Goal: Information Seeking & Learning: Learn about a topic

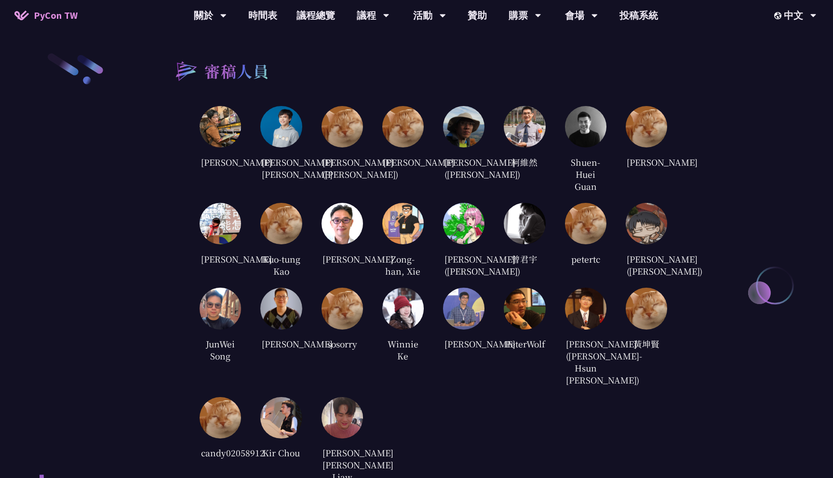
scroll to position [1951, 0]
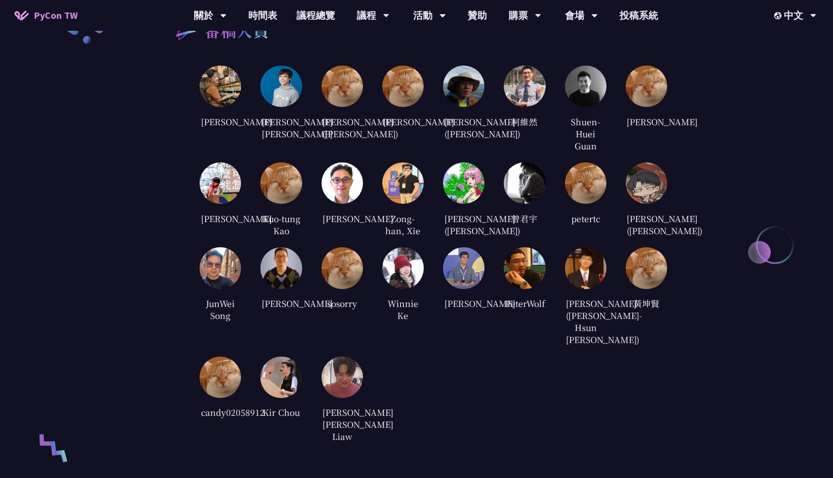
click at [410, 285] on img at bounding box center [402, 267] width 41 height 41
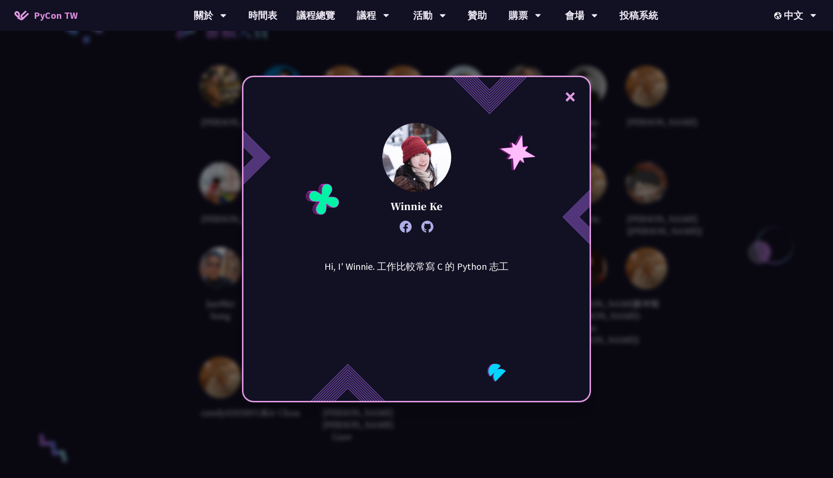
click at [429, 229] on icon at bounding box center [427, 227] width 12 height 12
click at [673, 123] on div "× Winnie Ke Hi, I' Winnie. 工作比較常寫 C 的 Python 志工" at bounding box center [416, 239] width 833 height 478
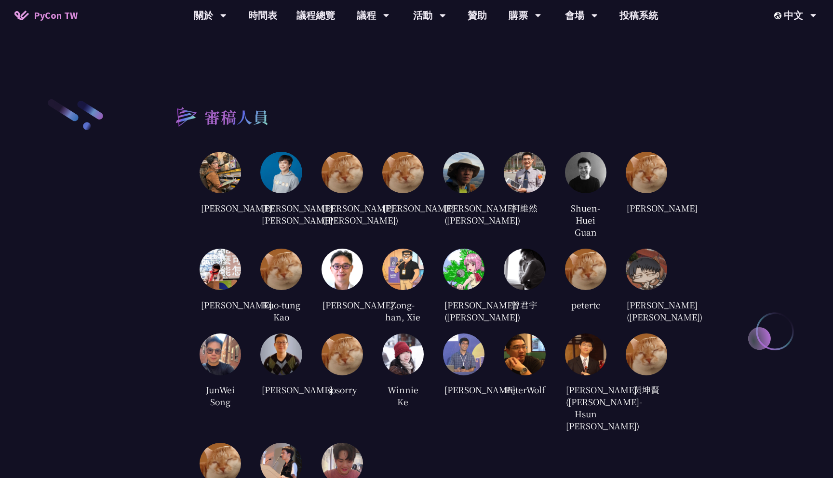
scroll to position [1864, 0]
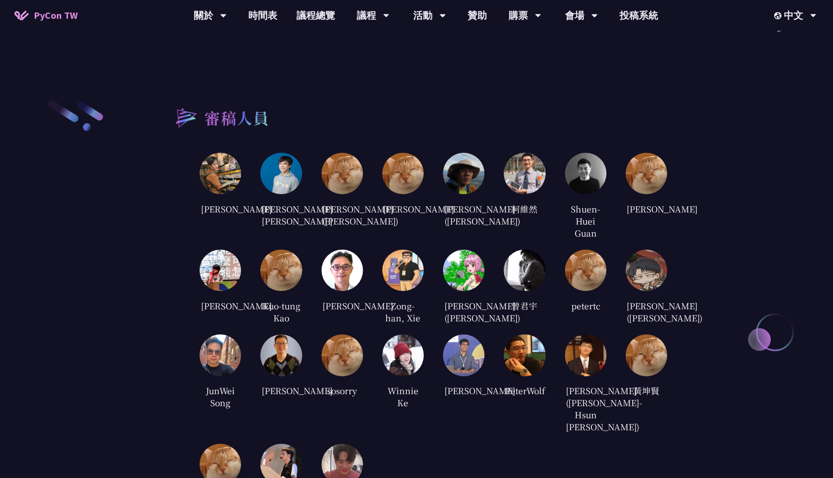
click at [476, 279] on img at bounding box center [463, 270] width 41 height 41
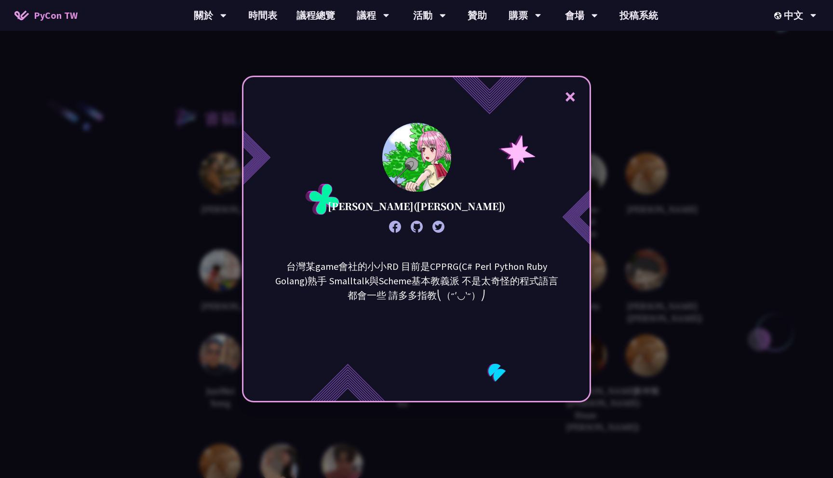
click at [420, 226] on icon at bounding box center [416, 227] width 12 height 12
click at [637, 108] on div "× [PERSON_NAME]([PERSON_NAME]) 台灣某game會社的小小RD 目前是CPPRG(C# Perl Python Ruby Gola…" at bounding box center [416, 239] width 833 height 478
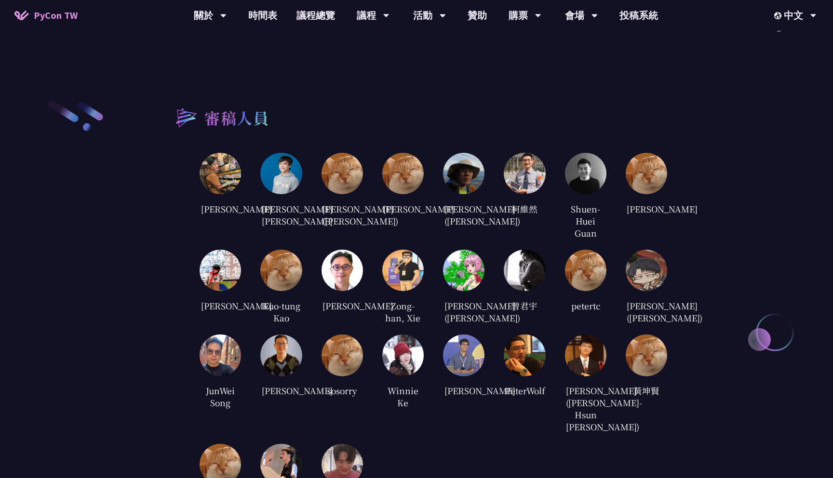
click at [648, 162] on img at bounding box center [645, 173] width 41 height 41
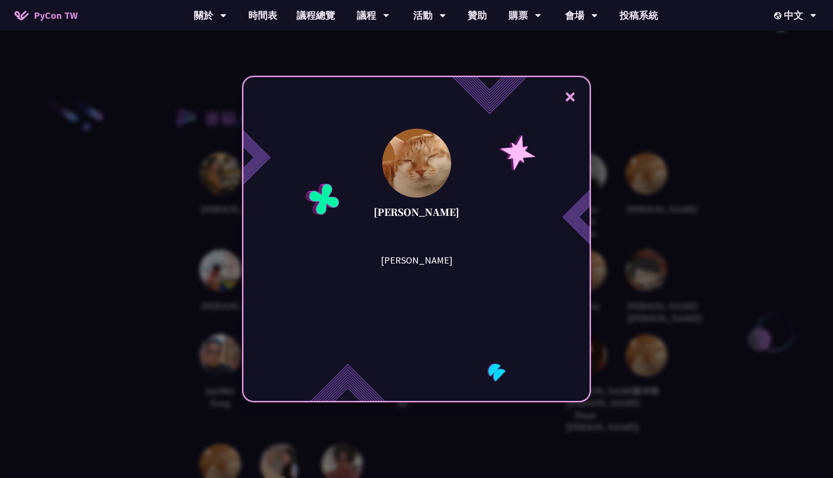
click at [761, 172] on div "× [PERSON_NAME]" at bounding box center [416, 239] width 833 height 478
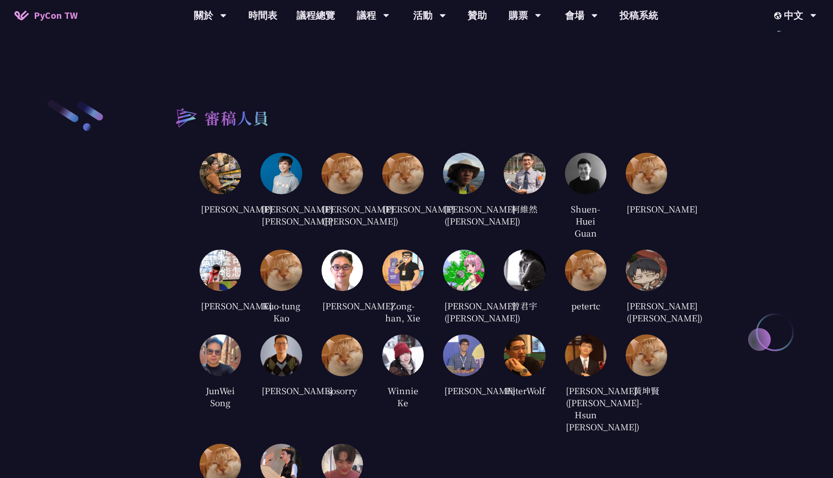
click at [215, 161] on img at bounding box center [219, 173] width 41 height 41
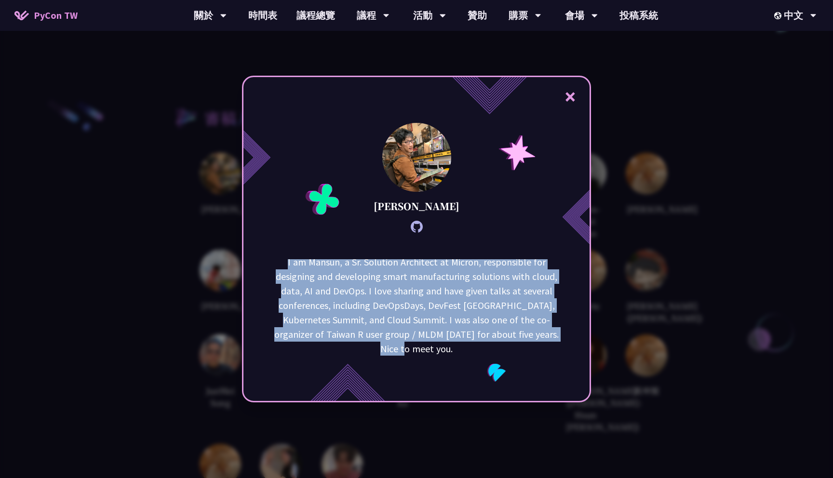
scroll to position [5, 0]
drag, startPoint x: 275, startPoint y: 262, endPoint x: 479, endPoint y: 350, distance: 222.2
click at [479, 350] on p "I am Mansun, a Sr. Solution Architect at Micron, responsible for designing and …" at bounding box center [416, 304] width 291 height 101
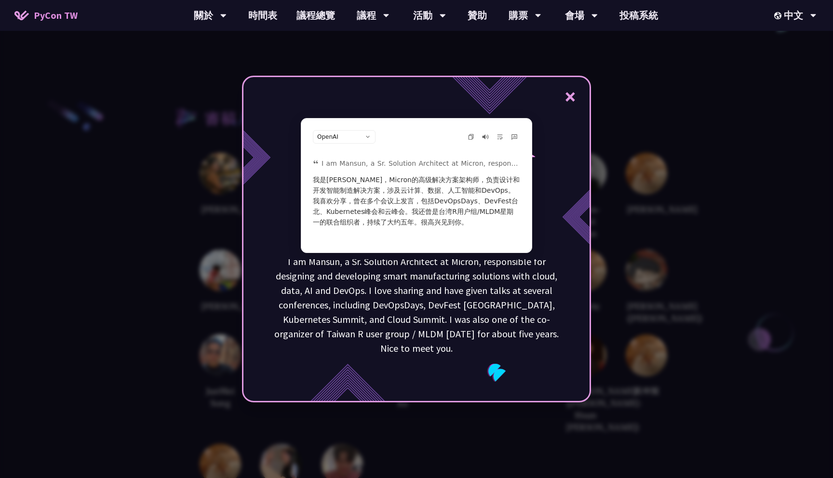
click at [132, 202] on div "× [PERSON_NAME] I am [GEOGRAPHIC_DATA], a Sr. Solution Architect at Micron, res…" at bounding box center [416, 239] width 833 height 478
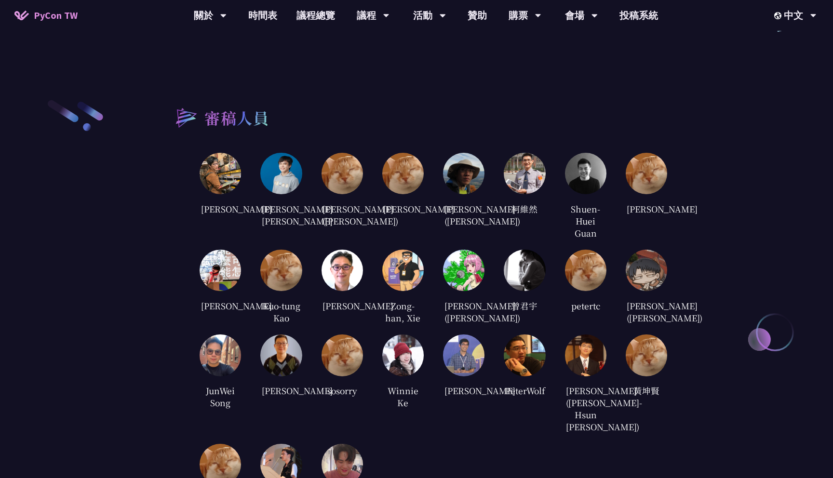
click at [132, 202] on div "審稿人員 [PERSON_NAME] [PERSON_NAME] [PERSON_NAME] [PERSON_NAME] ([PERSON_NAME]) [P…" at bounding box center [416, 315] width 833 height 528
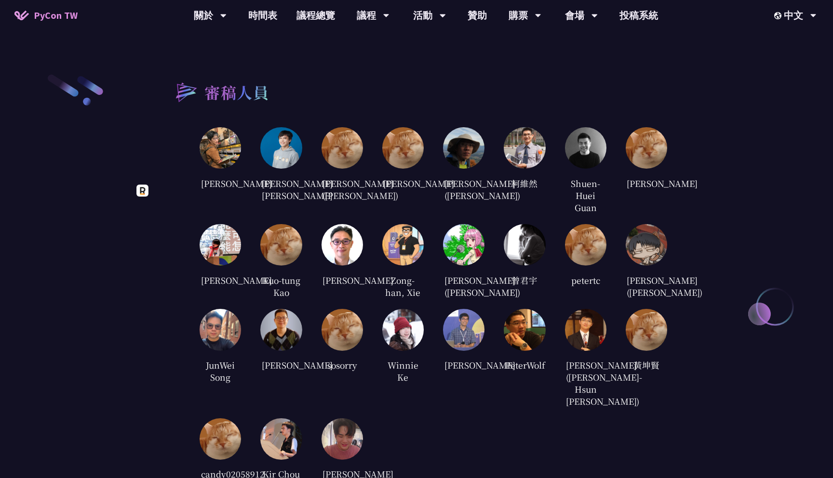
scroll to position [1905, 0]
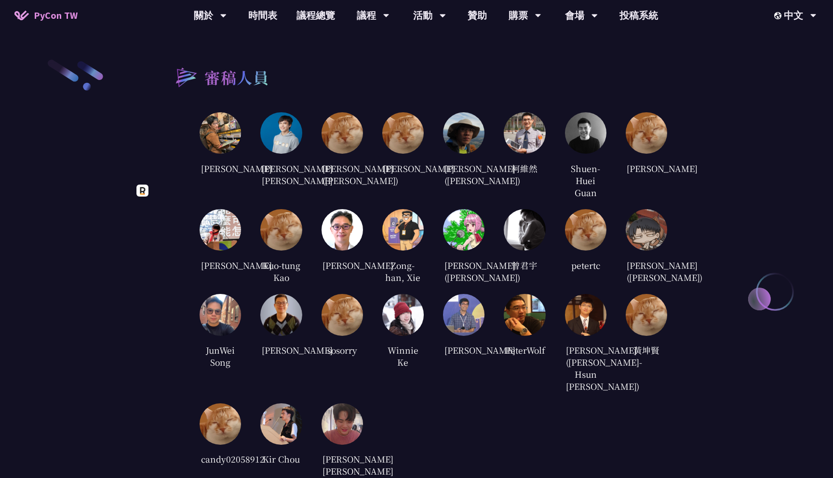
click at [180, 250] on div "審稿人員 [PERSON_NAME] [PERSON_NAME] [PERSON_NAME] [PERSON_NAME] ([PERSON_NAME]) [P…" at bounding box center [416, 274] width 501 height 432
click at [234, 327] on img at bounding box center [219, 314] width 41 height 41
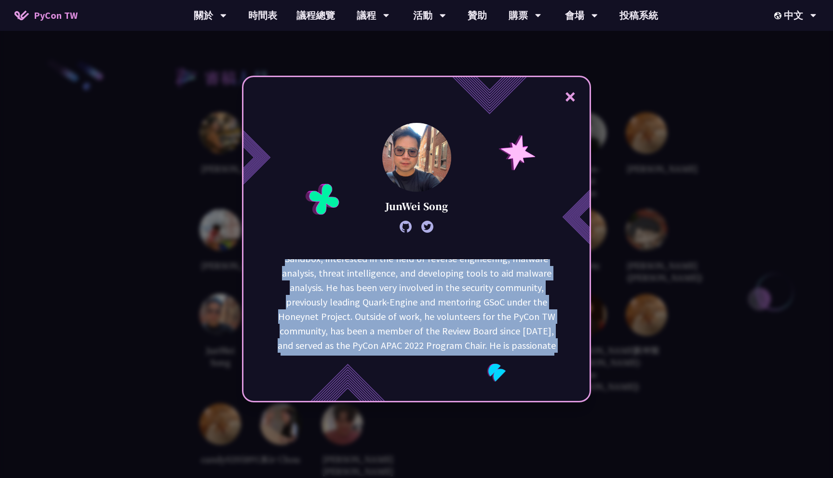
scroll to position [92, 0]
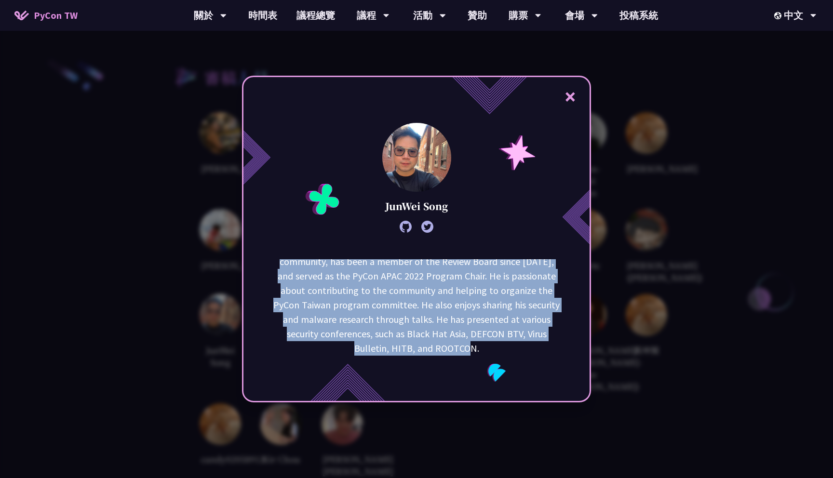
drag, startPoint x: 285, startPoint y: 262, endPoint x: 529, endPoint y: 344, distance: 256.6
click at [529, 344] on p "JunWei is a senior malware researcher at Recorded Future Triage Sandbox, intere…" at bounding box center [416, 262] width 291 height 188
click at [545, 334] on p "JunWei is a senior malware researcher at Recorded Future Triage Sandbox, intere…" at bounding box center [416, 262] width 291 height 188
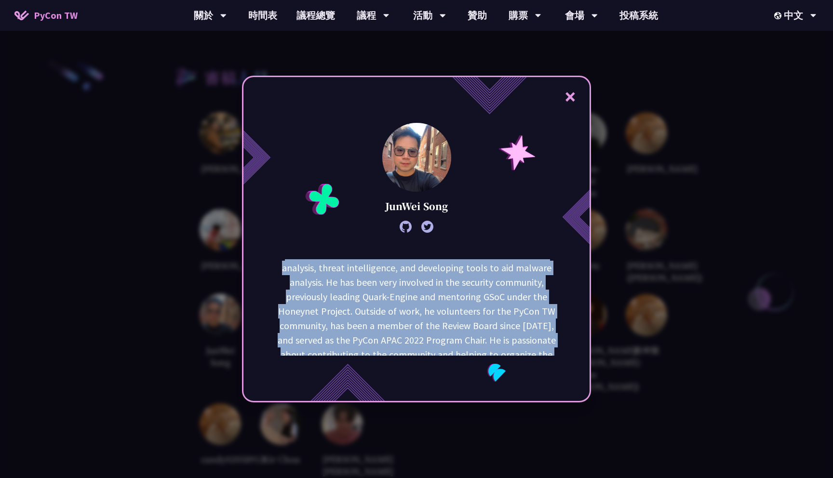
scroll to position [0, 0]
drag, startPoint x: 497, startPoint y: 346, endPoint x: 263, endPoint y: 263, distance: 247.9
click at [263, 263] on div "JunWei is a senior malware researcher at Recorded Future Triage Sandbox, intere…" at bounding box center [416, 307] width 346 height 96
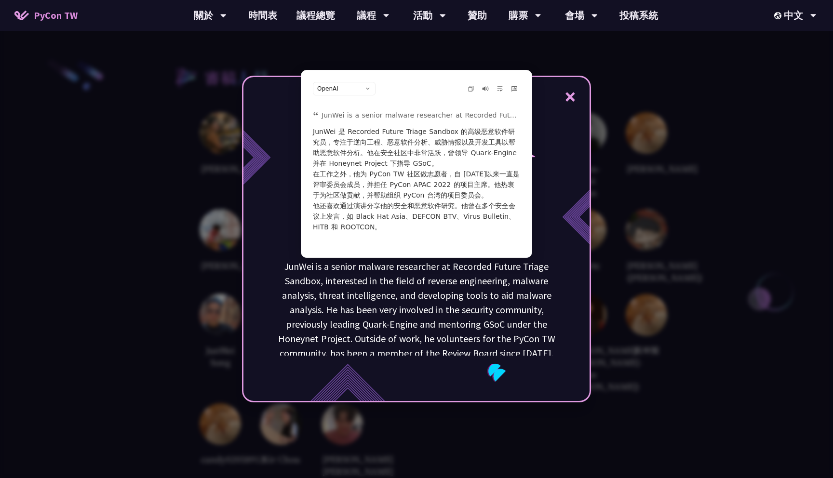
click at [560, 214] on img at bounding box center [574, 217] width 29 height 56
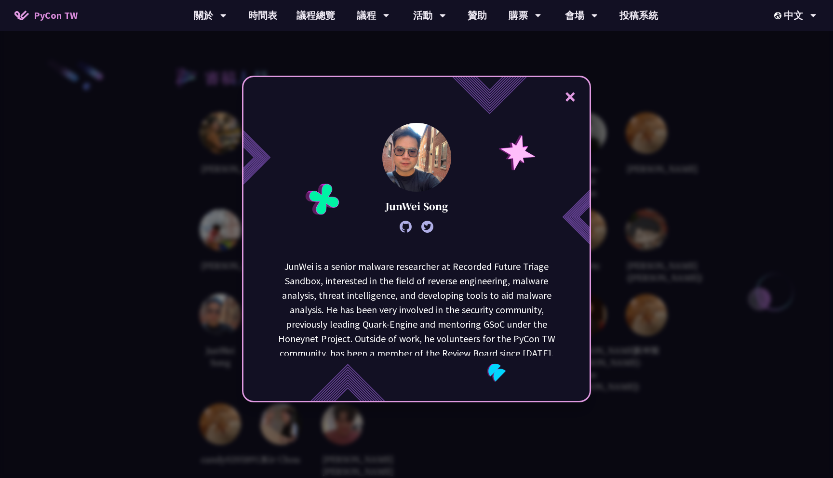
click at [654, 204] on div "× [PERSON_NAME] is a senior malware researcher at Recorded Future Triage Sandbo…" at bounding box center [416, 239] width 833 height 478
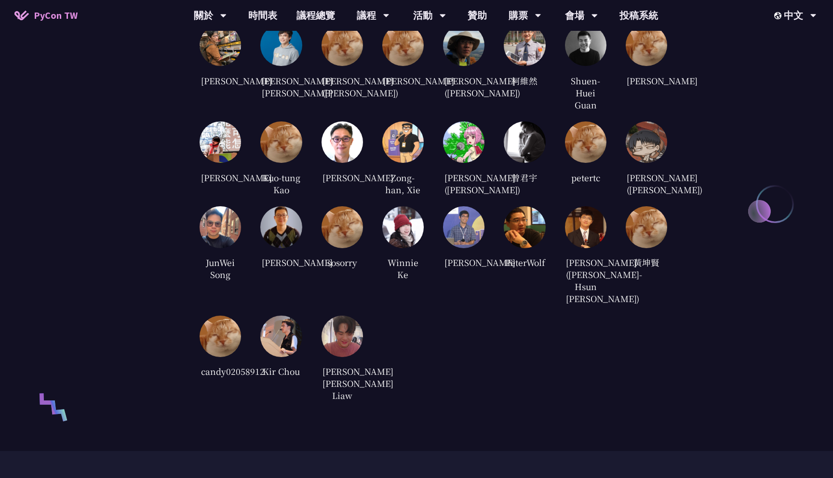
scroll to position [1994, 0]
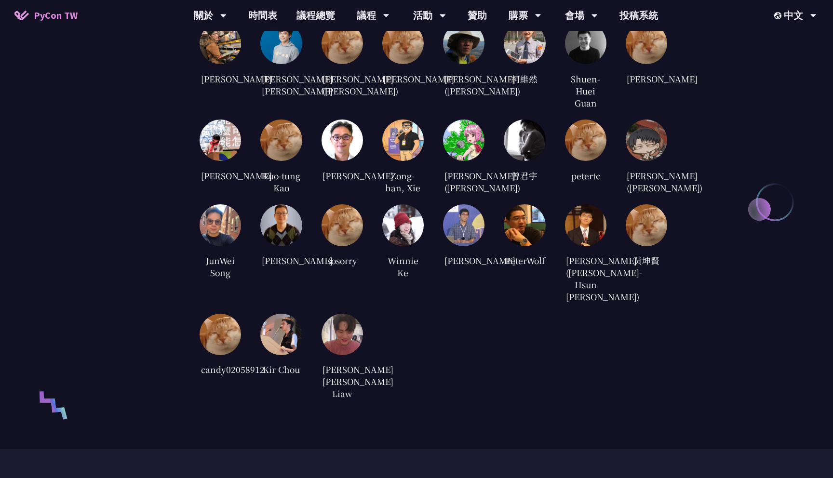
click at [285, 347] on img at bounding box center [280, 334] width 41 height 41
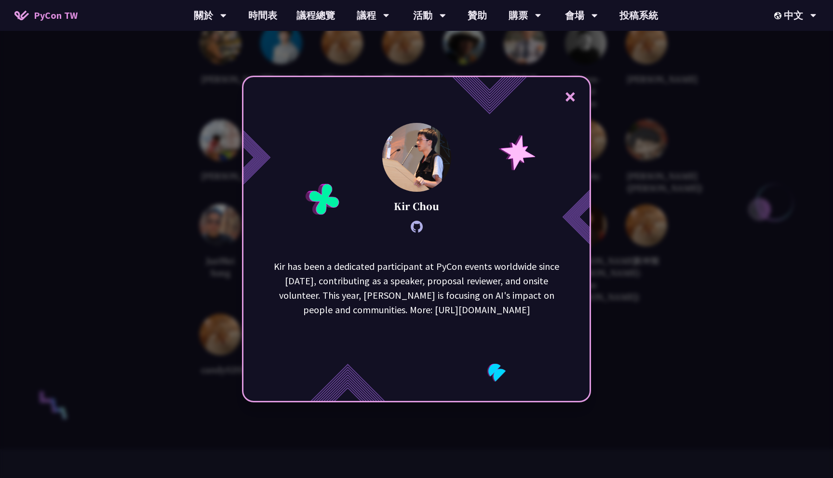
drag, startPoint x: 271, startPoint y: 266, endPoint x: 543, endPoint y: 316, distance: 277.2
click at [543, 316] on p "Kir has been a dedicated participant at PyCon events worldwide since [DATE], co…" at bounding box center [416, 288] width 291 height 58
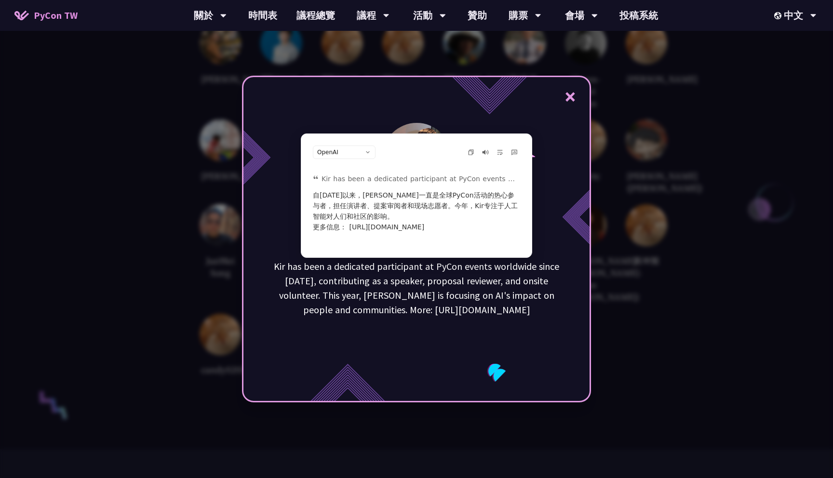
click at [564, 208] on img at bounding box center [574, 217] width 29 height 56
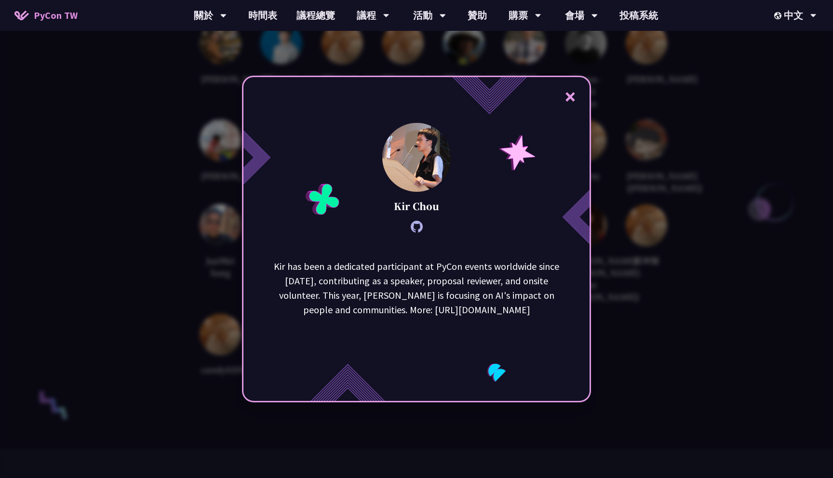
click at [654, 219] on div "× [PERSON_NAME] has been a dedicated participant at PyCon events worldwide sinc…" at bounding box center [416, 239] width 833 height 478
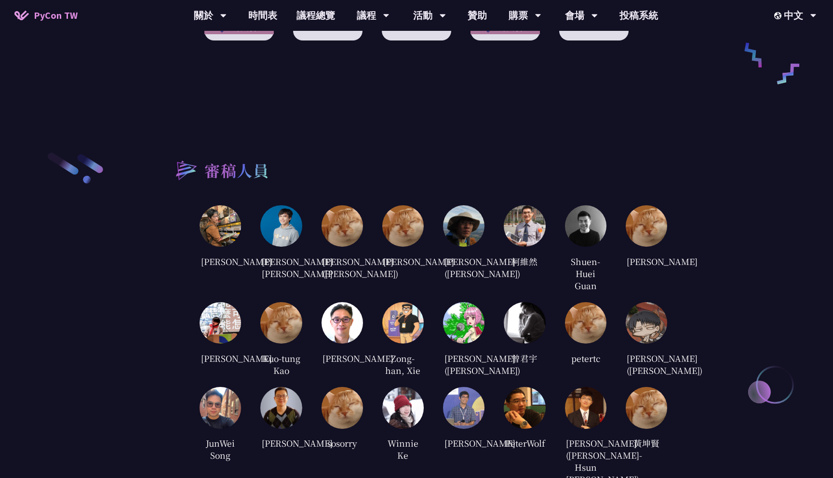
scroll to position [1811, 0]
